Goal: Task Accomplishment & Management: Complete application form

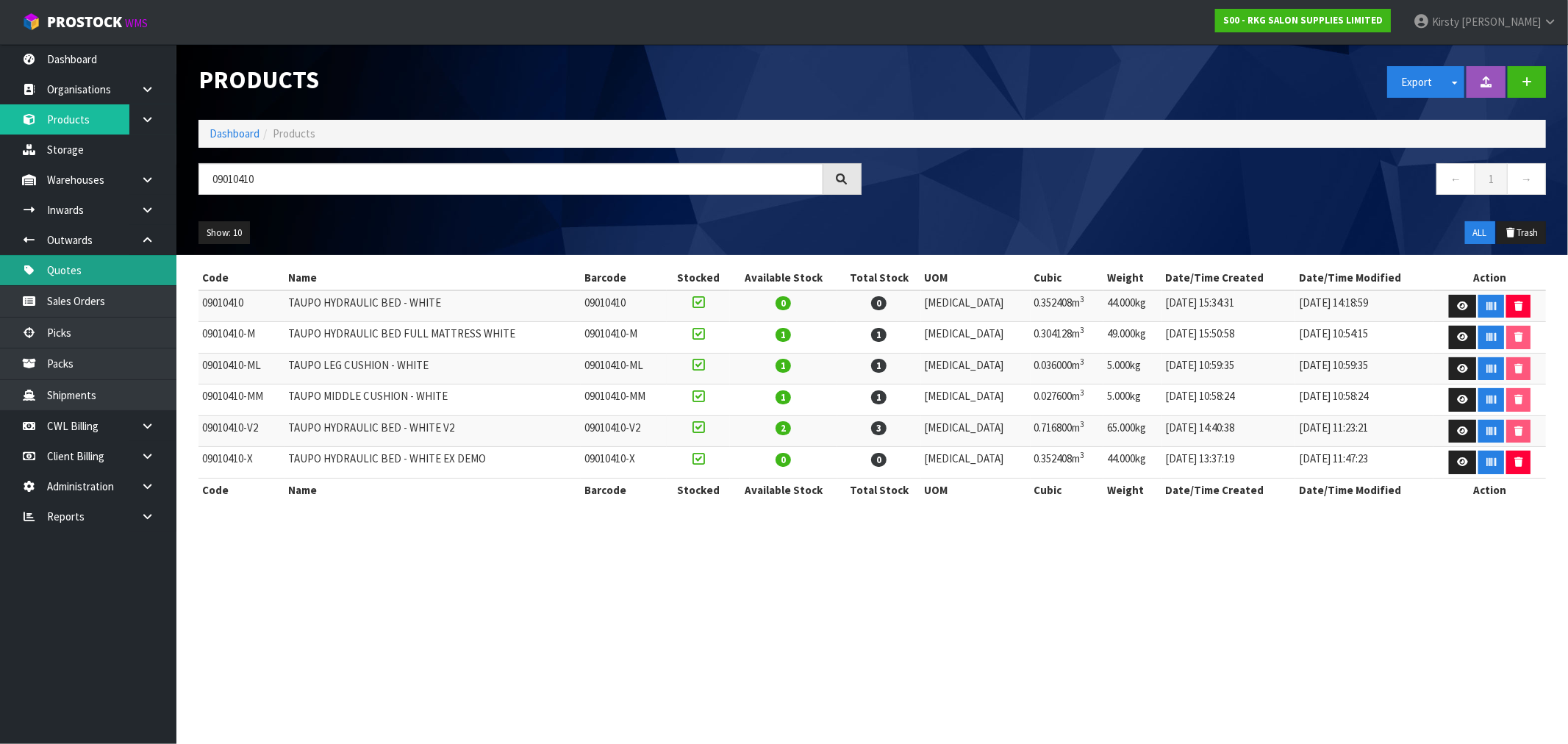
click at [71, 274] on link "Quotes" at bounding box center [88, 269] width 176 height 30
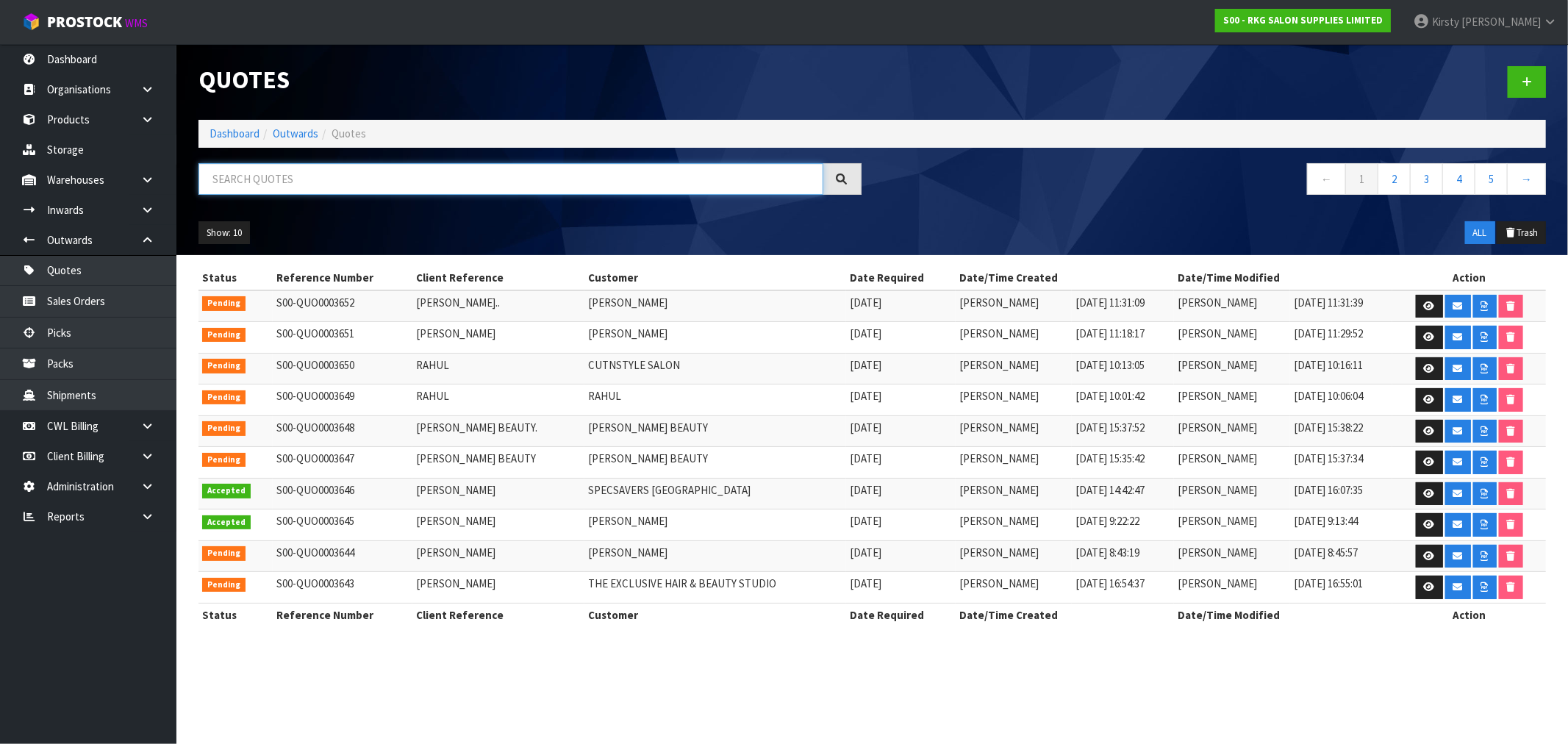
click at [262, 177] on input "text" at bounding box center [511, 178] width 625 height 32
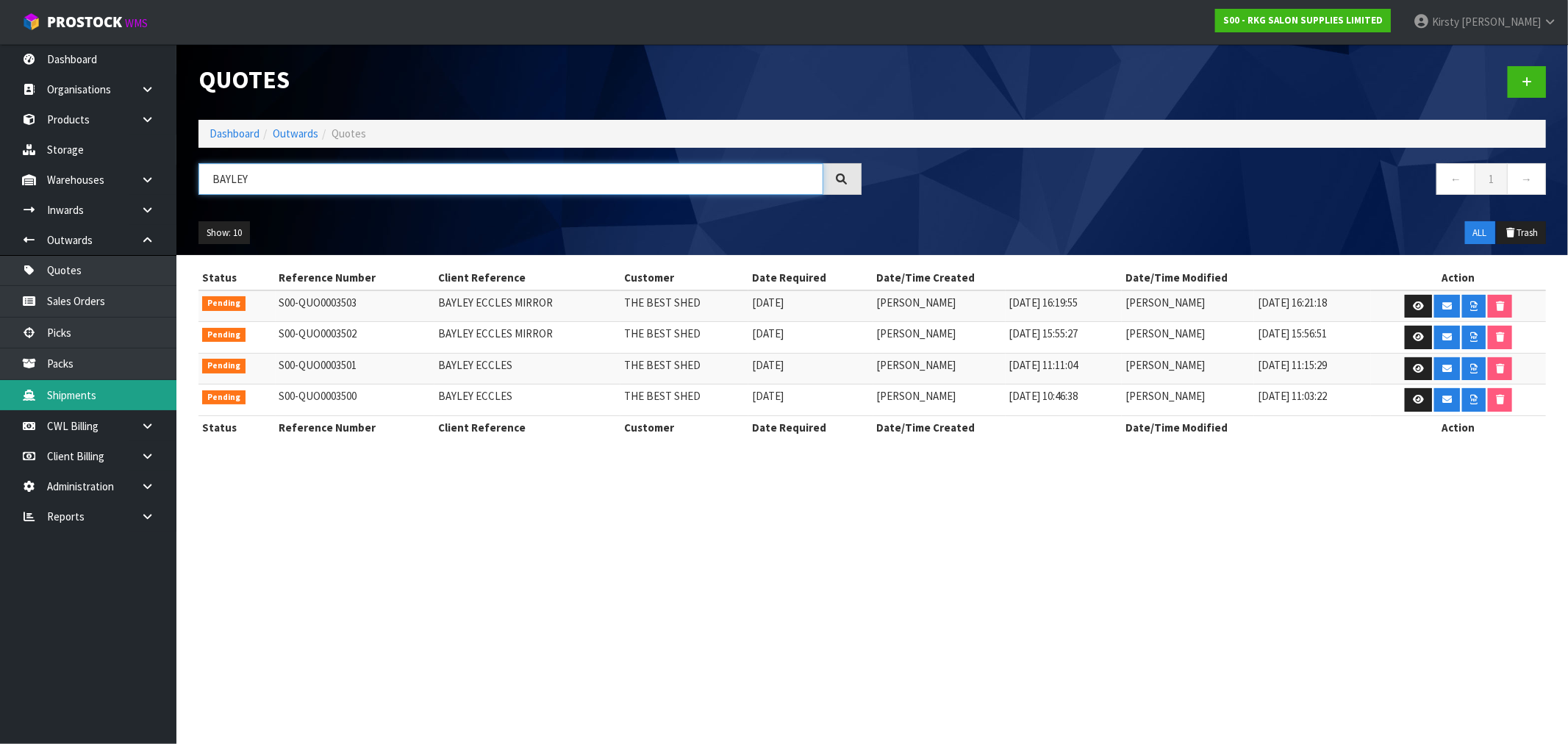
type input "BAYLEY"
drag, startPoint x: 264, startPoint y: 179, endPoint x: 171, endPoint y: 184, distance: 93.1
click at [171, 184] on body "Toggle navigation ProStock WMS S00 - RKG SALON SUPPLIES LIMITED [PERSON_NAME] L…" at bounding box center [784, 372] width 1568 height 744
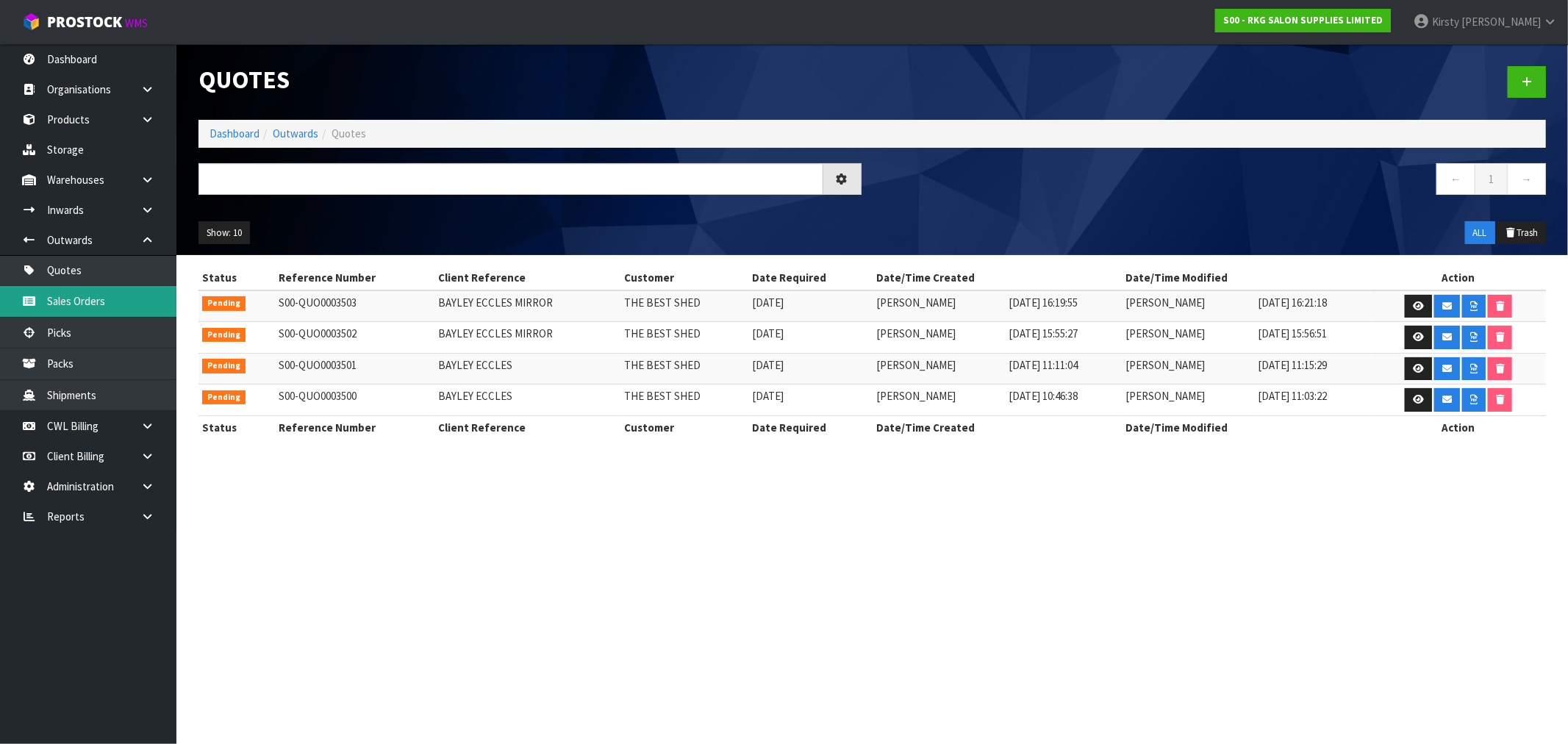
click at [62, 300] on link "Sales Orders" at bounding box center [88, 301] width 176 height 30
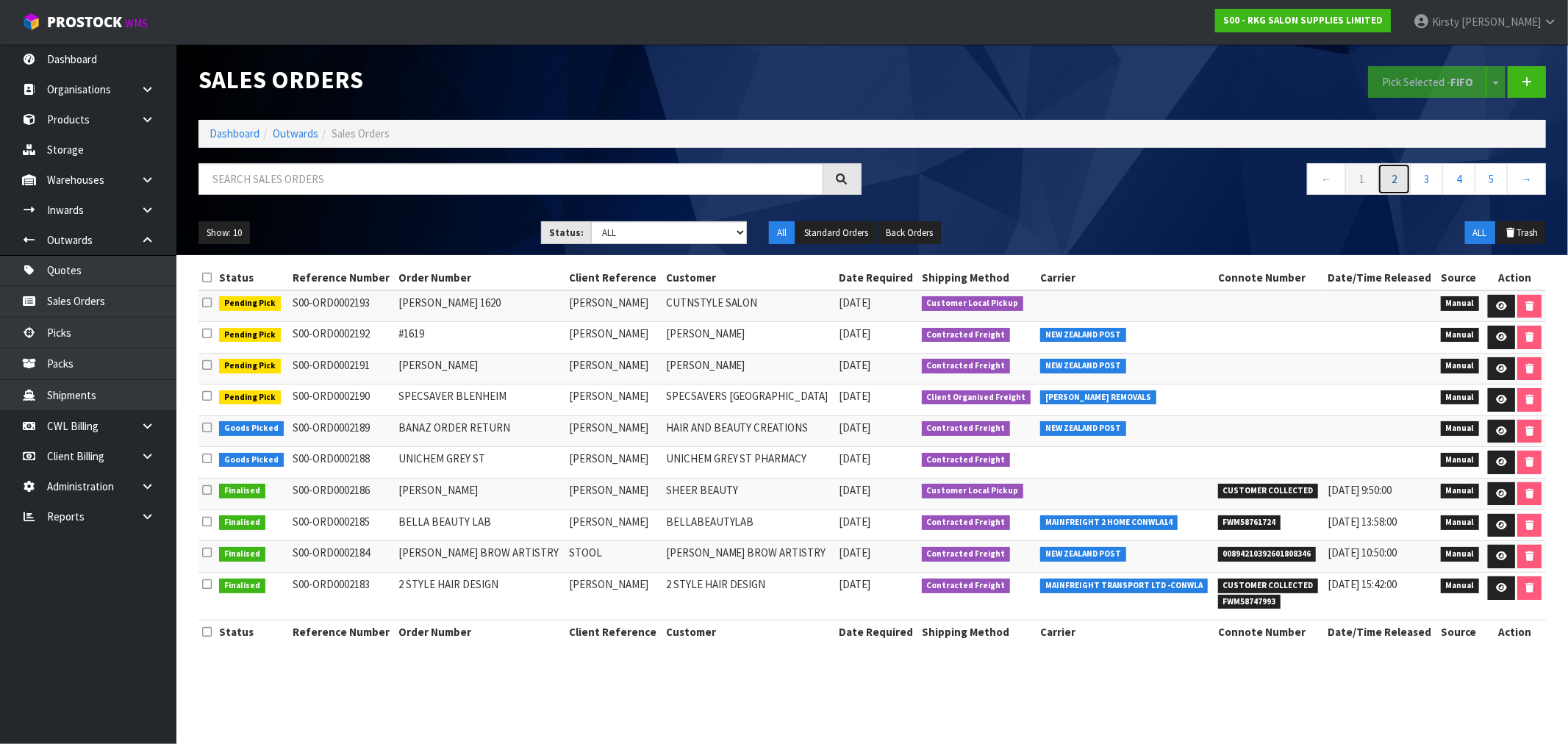
click at [1390, 185] on link "2" at bounding box center [1394, 178] width 34 height 32
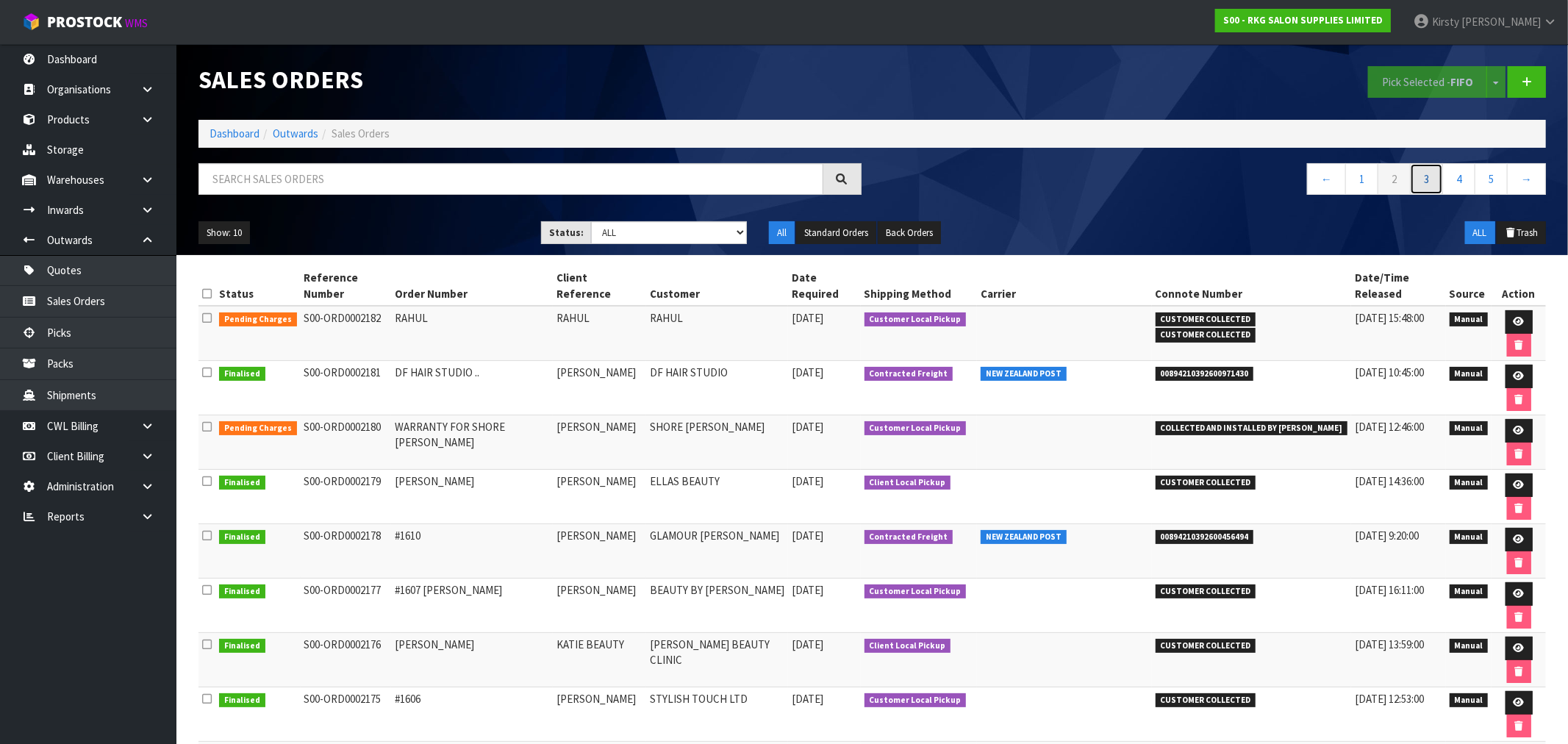
click at [1430, 185] on link "3" at bounding box center [1426, 178] width 34 height 32
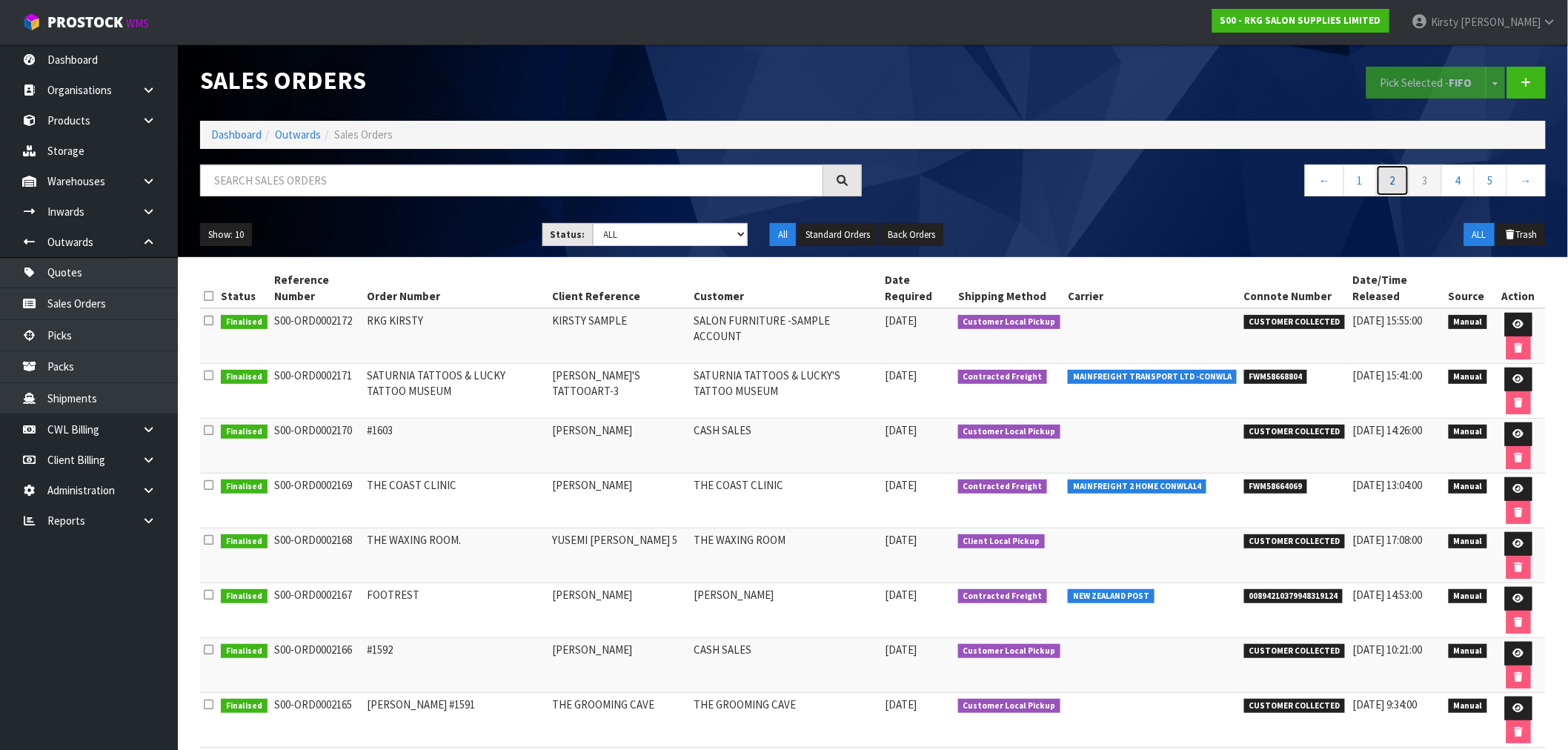
click at [1390, 187] on link "2" at bounding box center [1392, 180] width 34 height 32
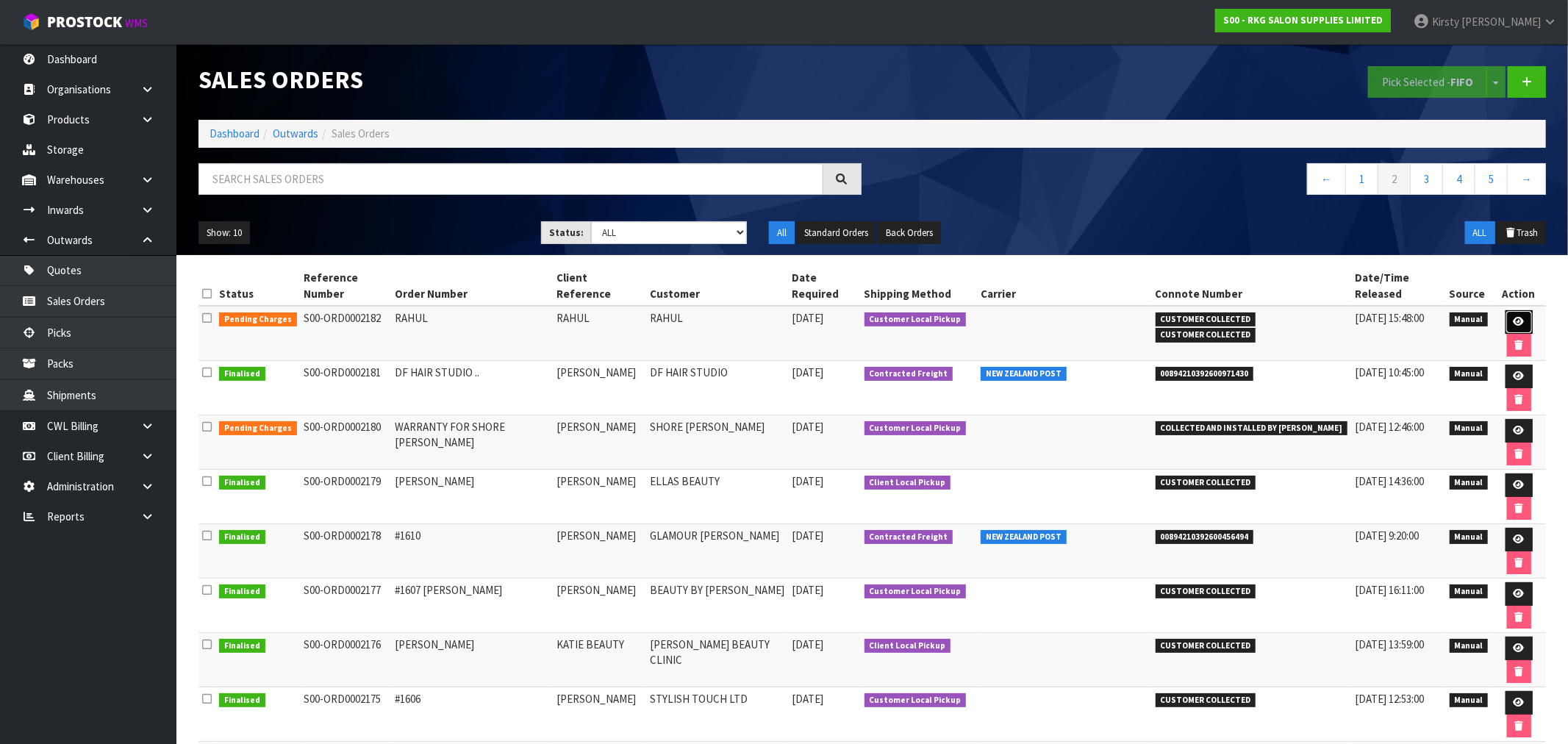
click at [1506, 310] on link at bounding box center [1519, 322] width 27 height 24
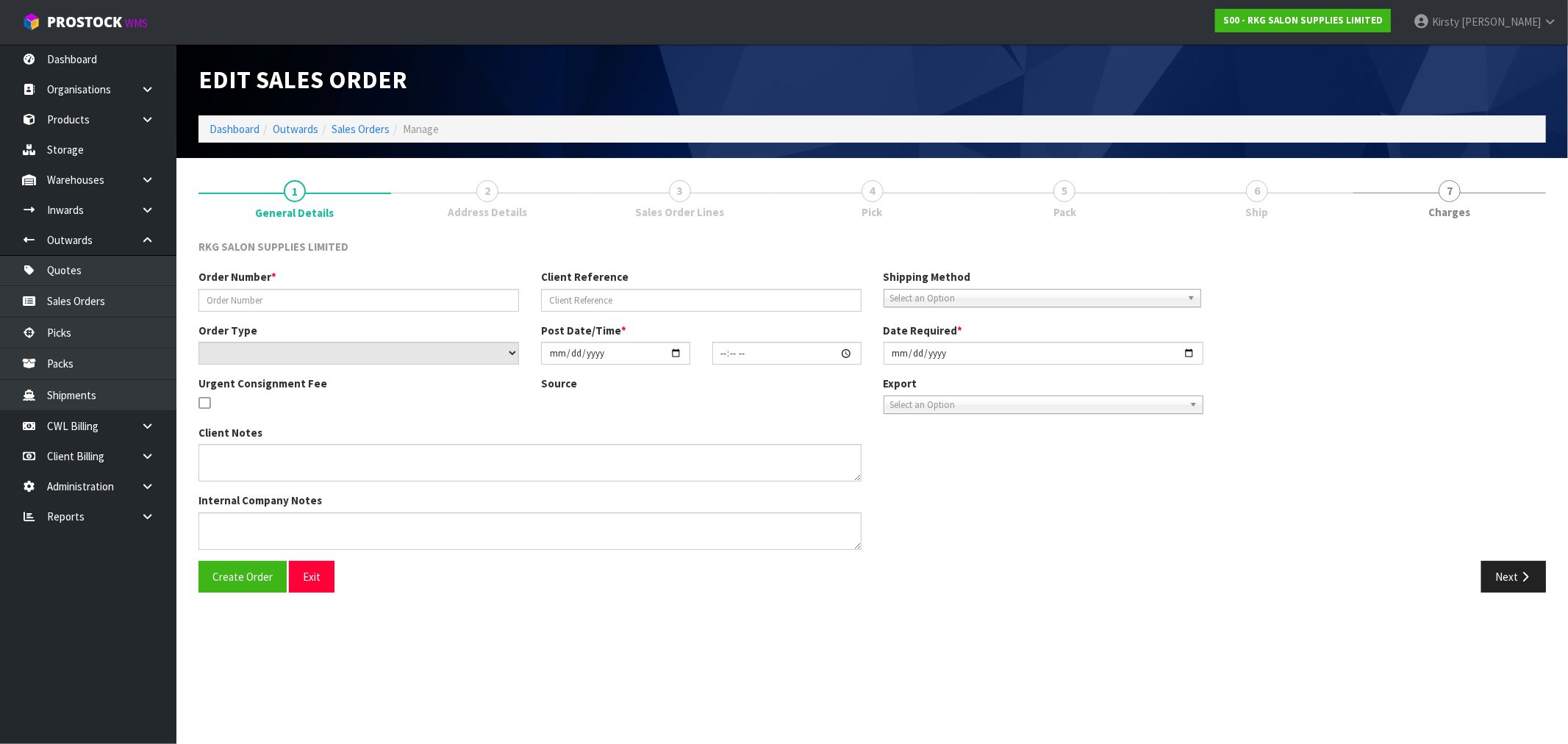
type input "RAHUL"
select select "number:0"
type input "[DATE]"
type input "13:30:00.000"
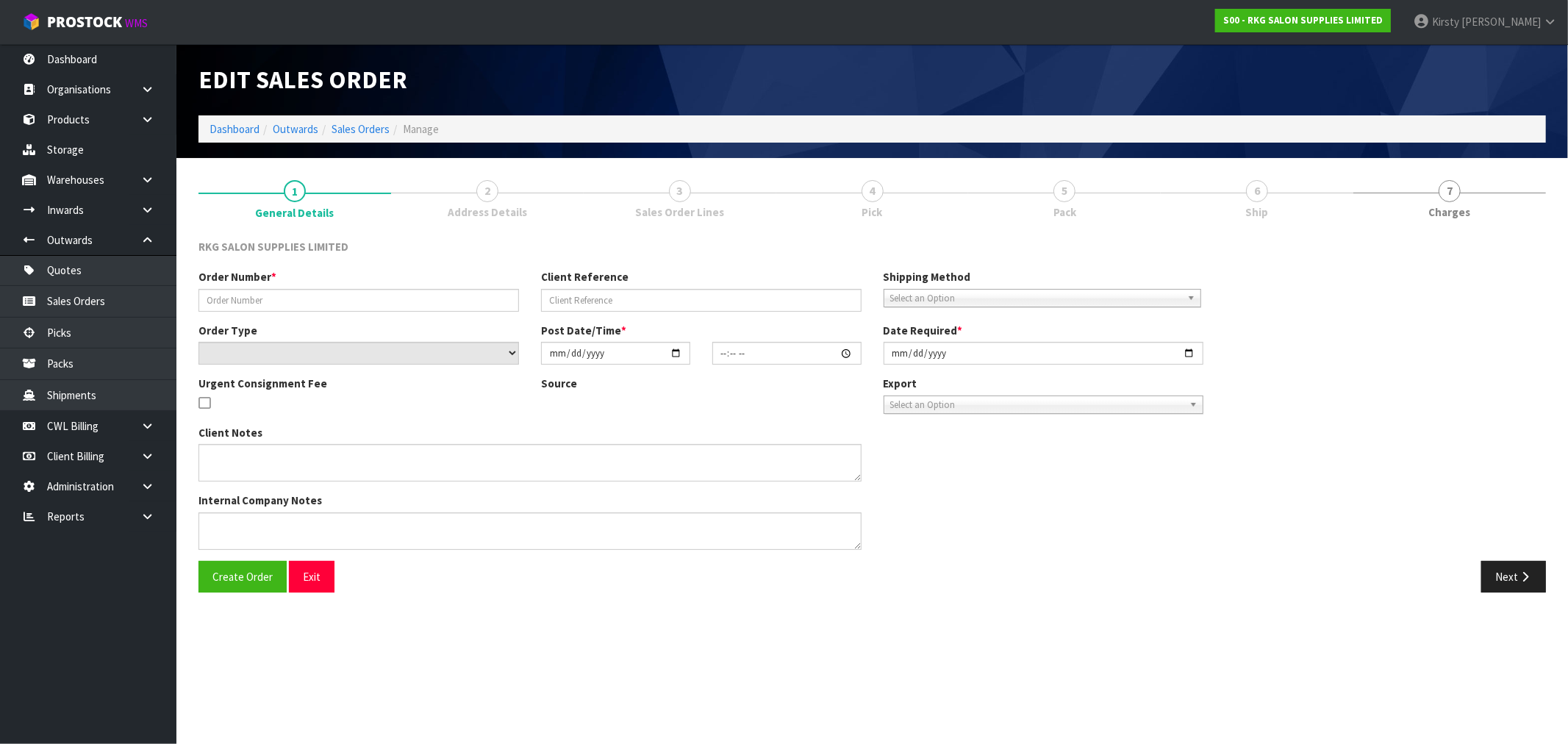
type input "[DATE]"
type textarea "FOR PICK UP THIS AFTERNOON 3-4PM - PAID"
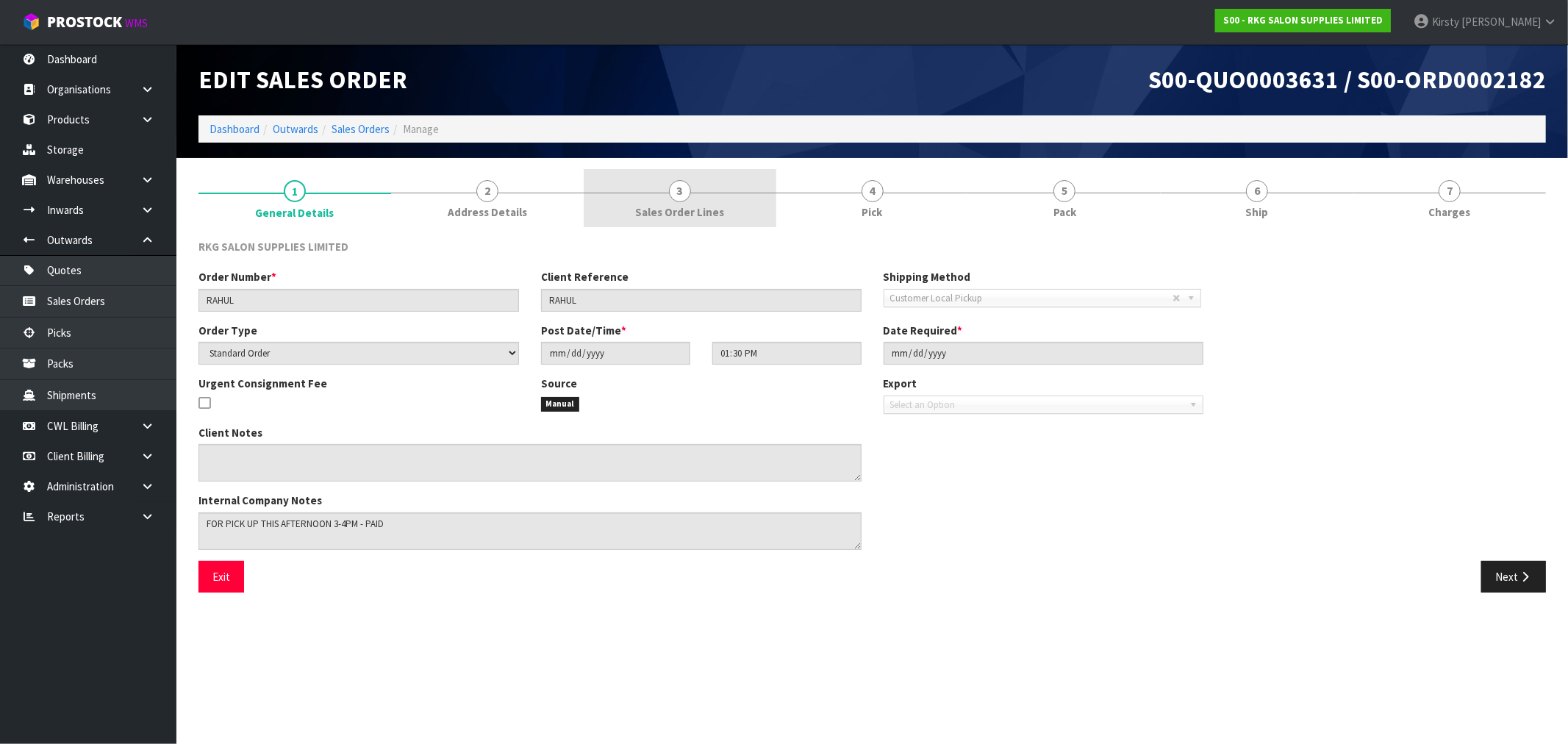
click at [686, 204] on span "Sales Order Lines" at bounding box center [679, 212] width 89 height 15
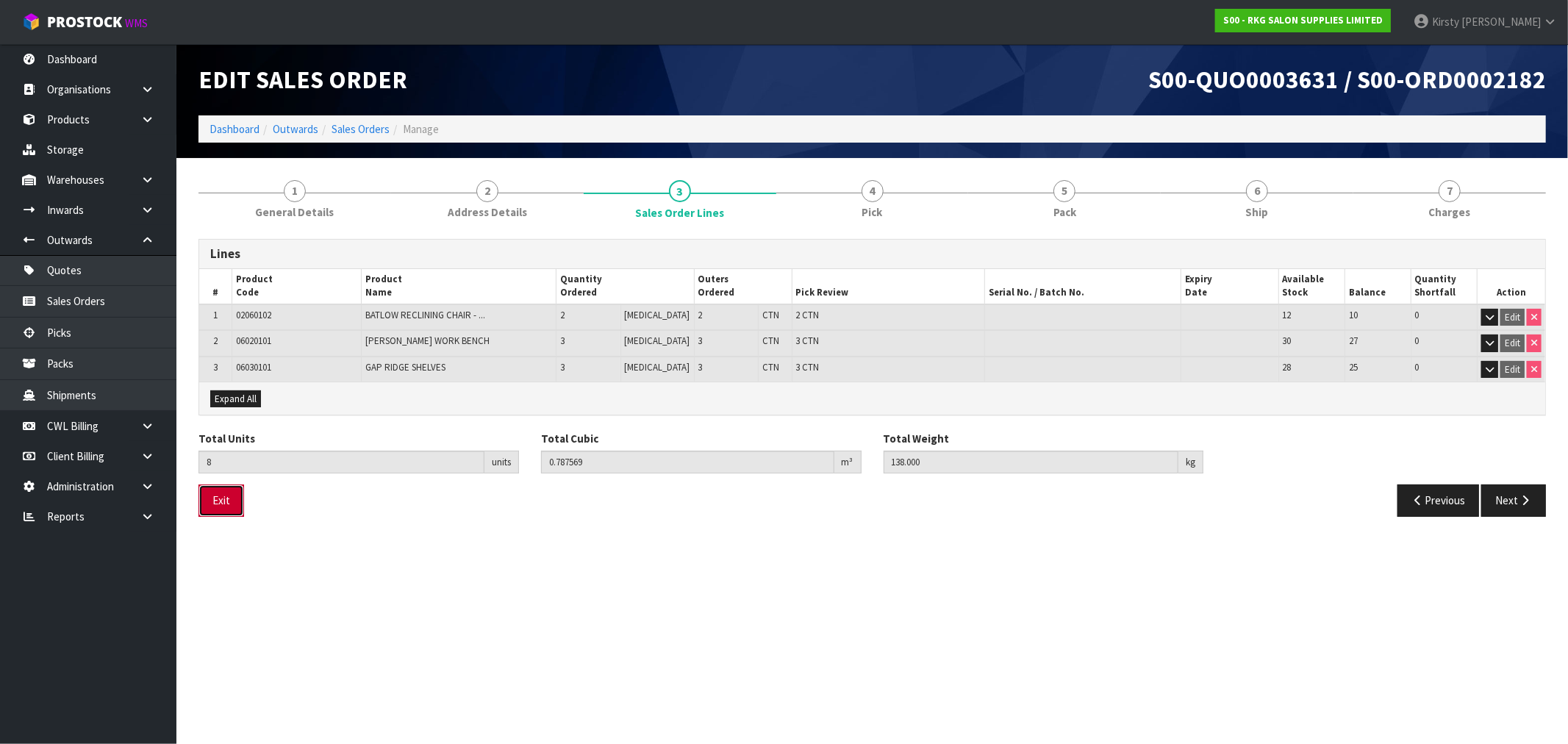
click at [210, 493] on button "Exit" at bounding box center [221, 500] width 46 height 32
